Goal: Connect with others: Connect with others

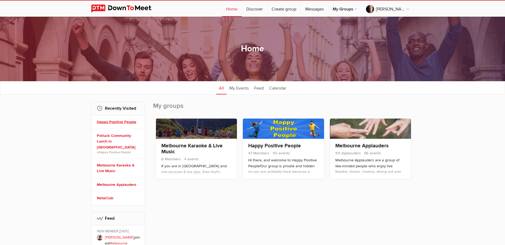
click at [115, 120] on link "Happy Positive People" at bounding box center [119, 122] width 44 height 6
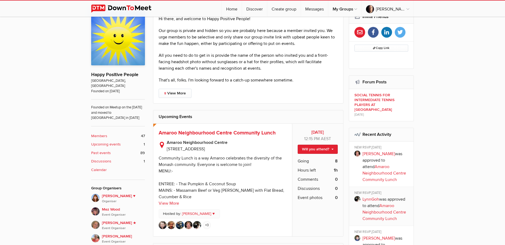
scroll to position [161, 0]
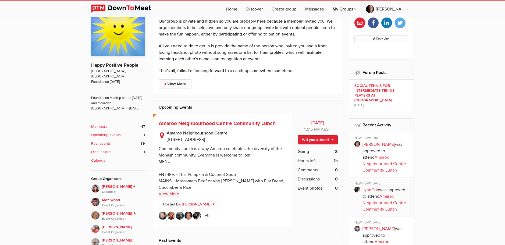
click at [168, 193] on link "View More" at bounding box center [169, 194] width 20 height 6
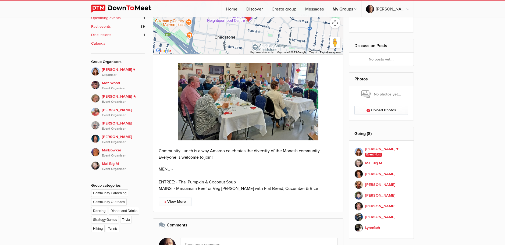
scroll to position [269, 0]
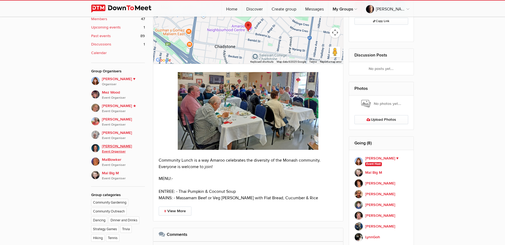
click at [105, 143] on span "[PERSON_NAME] Event Organiser" at bounding box center [123, 148] width 43 height 11
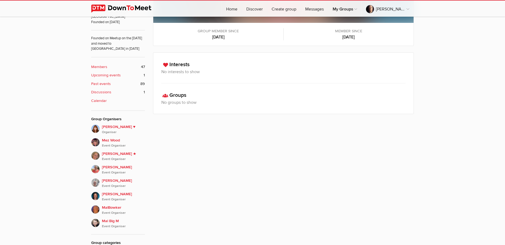
scroll to position [224, 0]
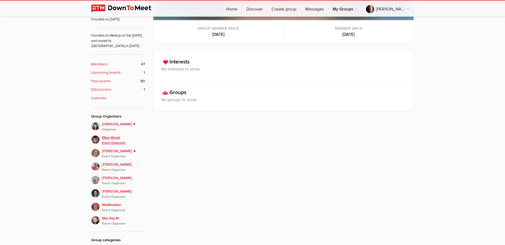
click at [117, 135] on span "Mez Wood Event Organiser" at bounding box center [123, 140] width 43 height 11
